Goal: Task Accomplishment & Management: Manage account settings

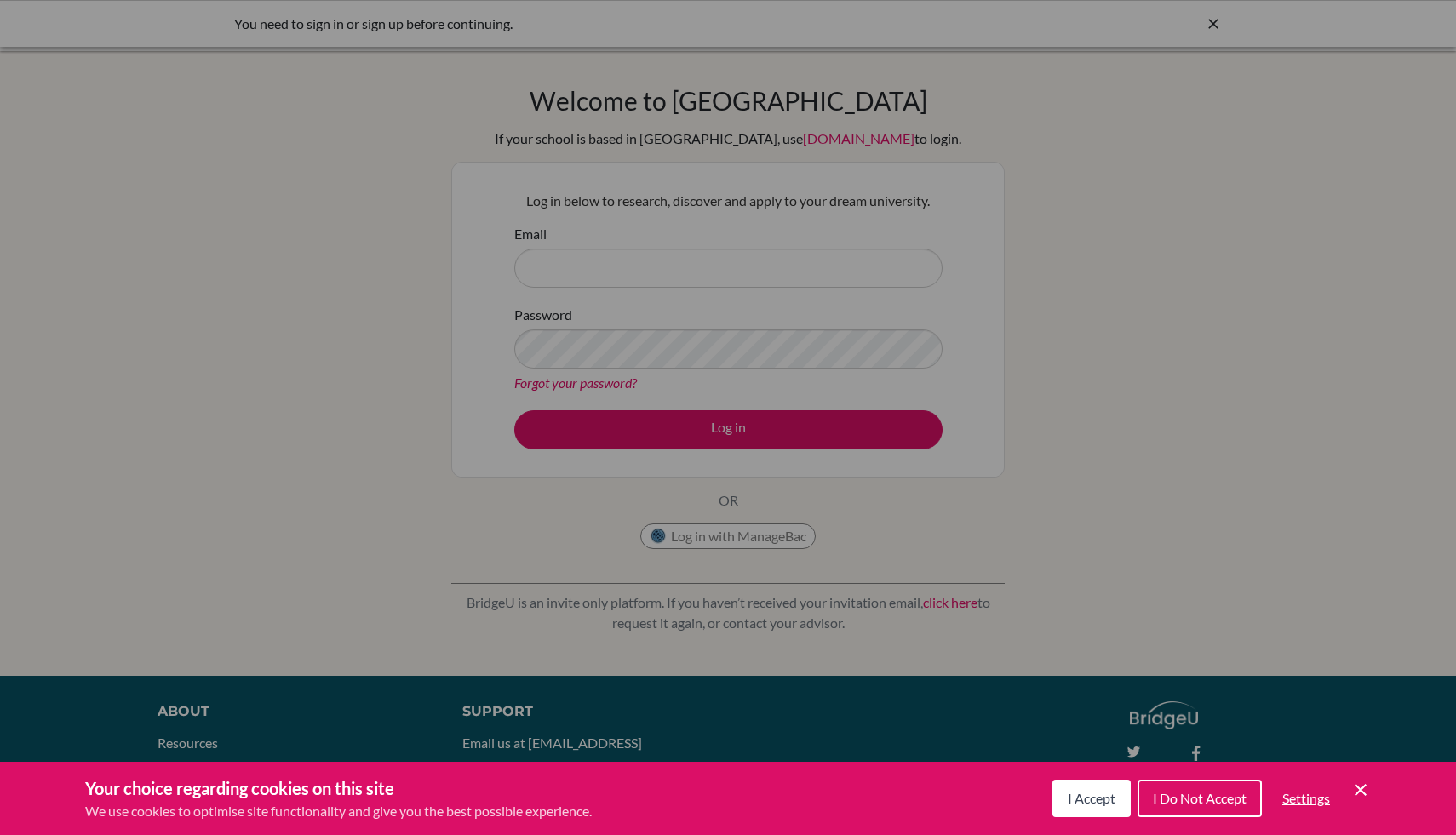
click at [1360, 789] on icon "Save and close" at bounding box center [1360, 790] width 12 height 12
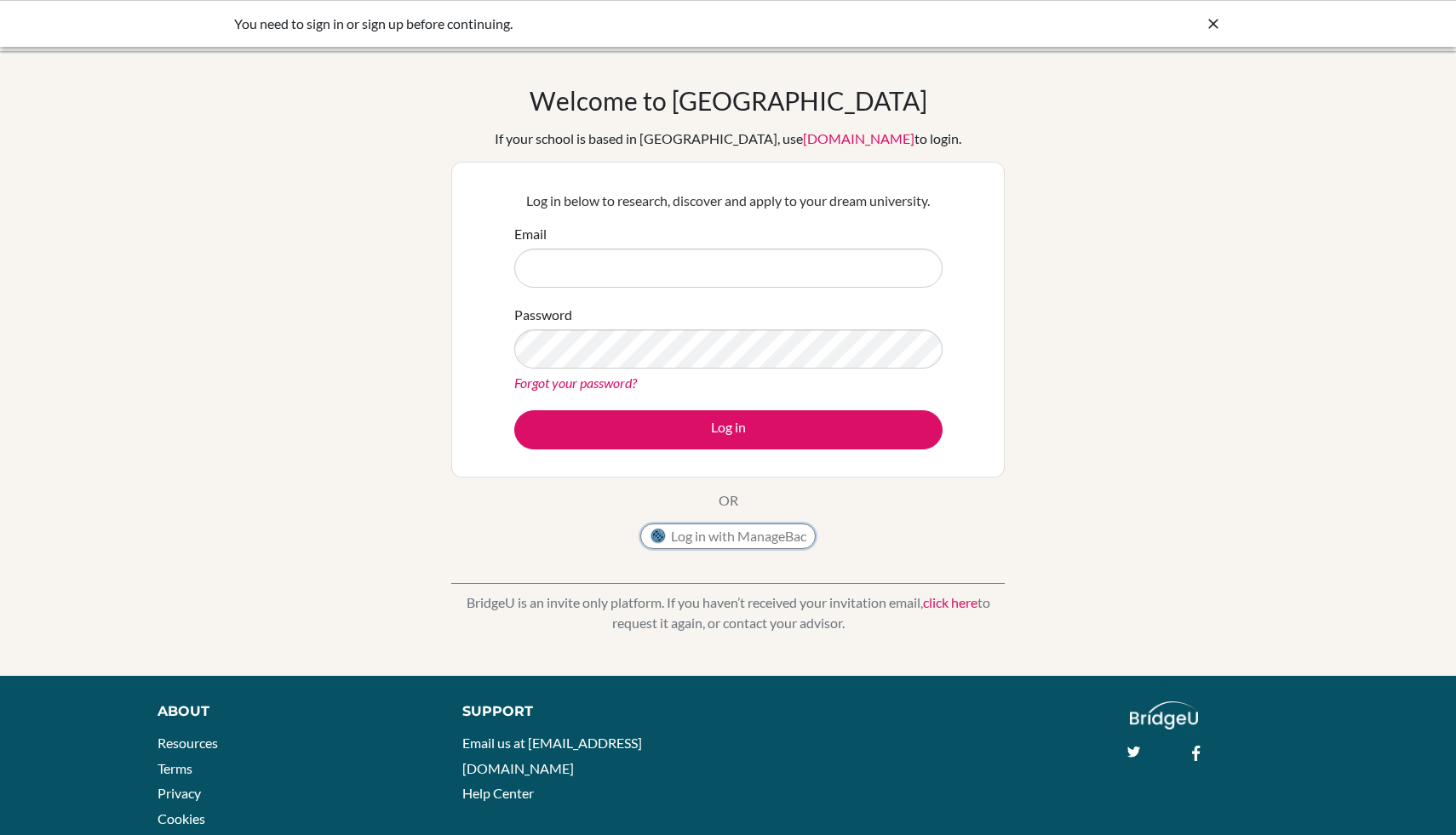
click at [746, 533] on button "Log in with ManageBac" at bounding box center [727, 536] width 175 height 25
click at [733, 533] on button "Log in with ManageBac" at bounding box center [727, 536] width 175 height 25
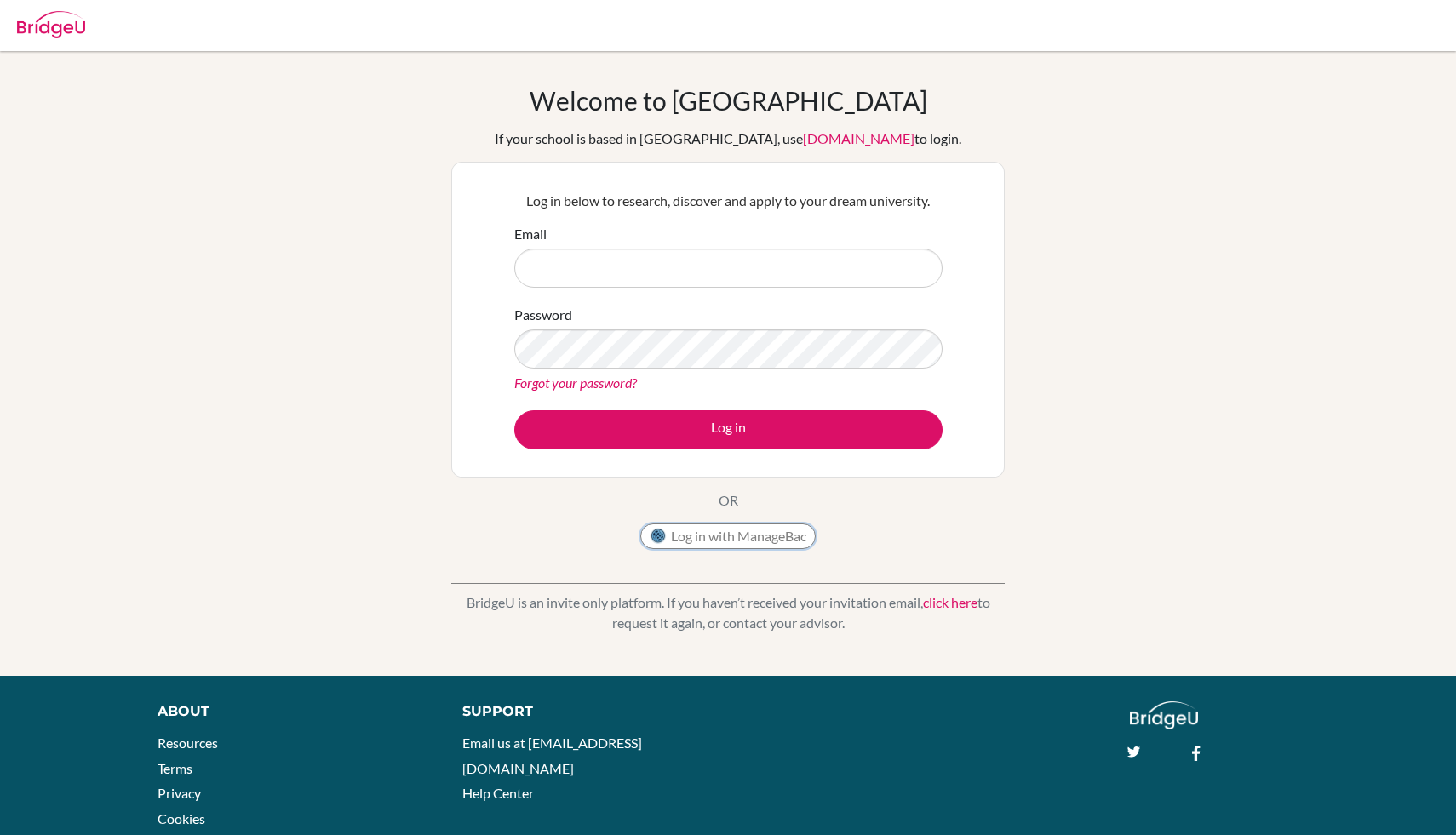
click at [692, 530] on button "Log in with ManageBac" at bounding box center [727, 536] width 175 height 25
